Goal: Task Accomplishment & Management: Use online tool/utility

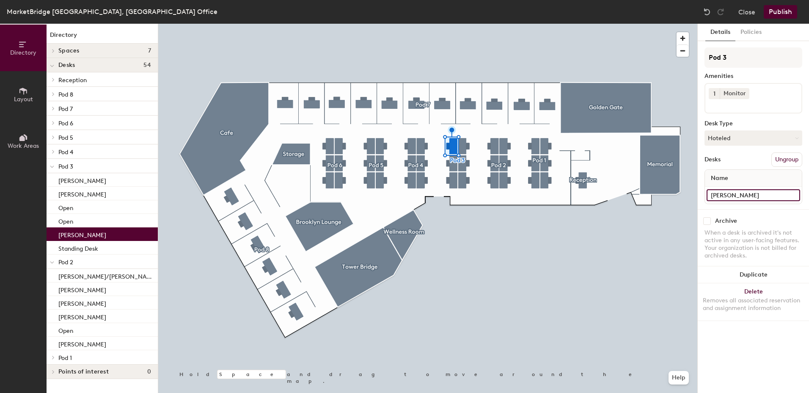
click at [794, 196] on input "[PERSON_NAME]" at bounding box center [754, 195] width 94 height 12
type input "Open"
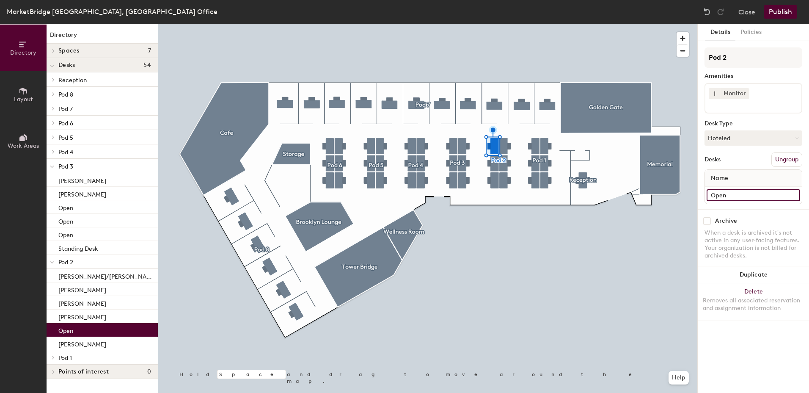
click at [740, 196] on input "Open" at bounding box center [754, 195] width 94 height 12
type input "[PERSON_NAME]"
click at [782, 15] on button "Publish" at bounding box center [780, 12] width 33 height 14
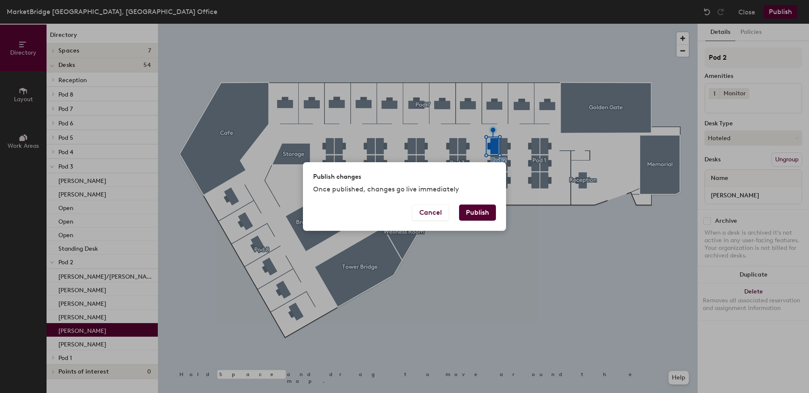
click at [477, 215] on button "Publish" at bounding box center [477, 212] width 37 height 16
